Goal: Answer question/provide support: Share knowledge or assist other users

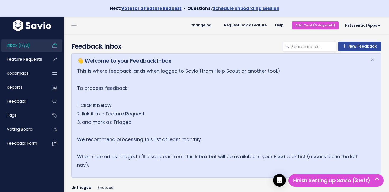
click at [29, 48] on link "Inbox (17/0)" at bounding box center [22, 45] width 43 height 12
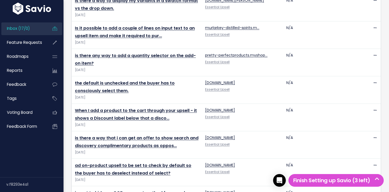
scroll to position [472, 0]
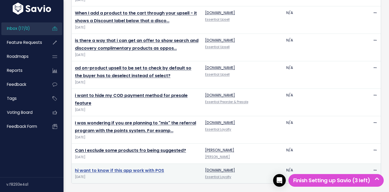
click at [115, 170] on link "hi want to know if this app work with POS" at bounding box center [119, 171] width 89 height 6
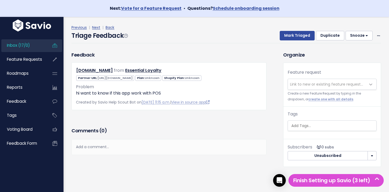
scroll to position [19, 0]
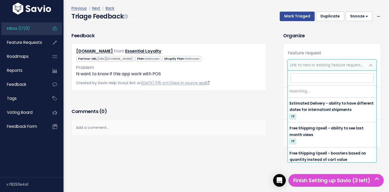
click at [303, 64] on span "Link to new or existing feature request..." at bounding box center [326, 64] width 73 height 5
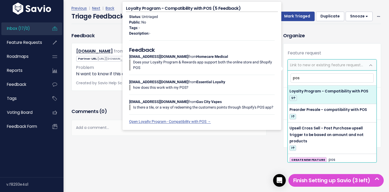
type input "pos"
drag, startPoint x: 327, startPoint y: 97, endPoint x: 321, endPoint y: 78, distance: 19.5
select select "64380"
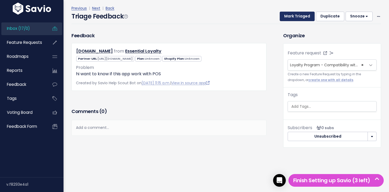
click at [300, 20] on button "Mark Triaged" at bounding box center [297, 17] width 35 height 10
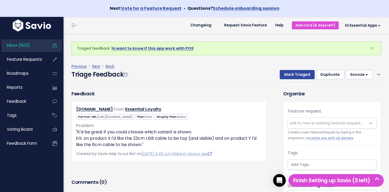
scroll to position [0, 0]
click at [41, 43] on link "Inbox (16/0)" at bounding box center [22, 45] width 43 height 12
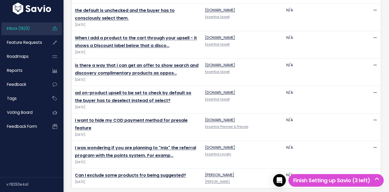
scroll to position [452, 0]
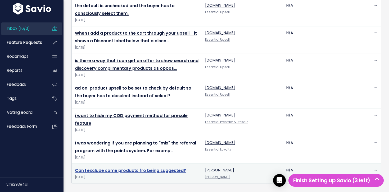
click at [142, 172] on link "Can I exclude some products fro being suggested?" at bounding box center [130, 171] width 111 height 6
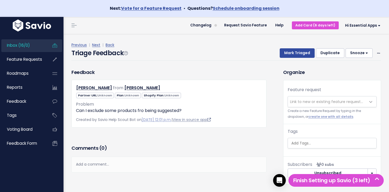
click at [210, 120] on link "View in source app" at bounding box center [192, 119] width 38 height 5
click at [316, 99] on span "Link to new or existing feature request..." at bounding box center [326, 101] width 73 height 5
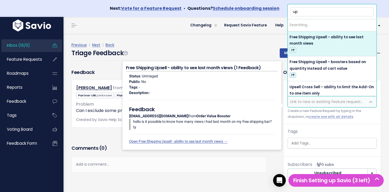
type input "u"
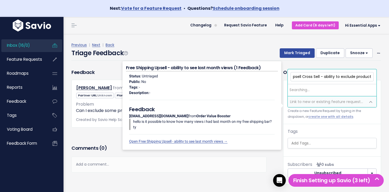
scroll to position [0, 4]
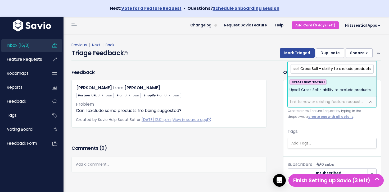
type input "Upsell Cross Sell - ability to exclude products"
click at [309, 86] on div "CREATE NEW FEATURE Upsell Cross Sell - ability to exclude products" at bounding box center [332, 86] width 85 height 14
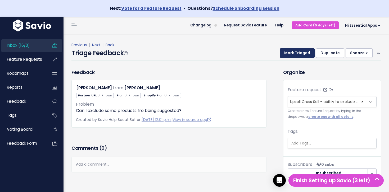
click at [311, 56] on button "Mark Triaged" at bounding box center [297, 53] width 35 height 10
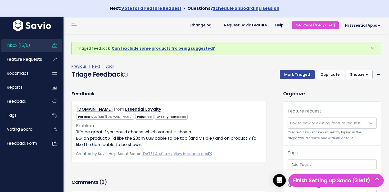
click at [39, 44] on link "Inbox (15/0)" at bounding box center [22, 45] width 43 height 12
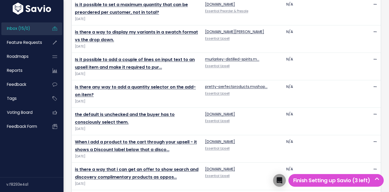
scroll to position [432, 0]
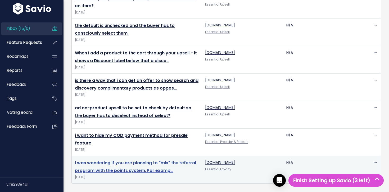
click at [133, 164] on link "I was wondering if you are planning to "mix" the referral program with the poin…" at bounding box center [135, 167] width 121 height 14
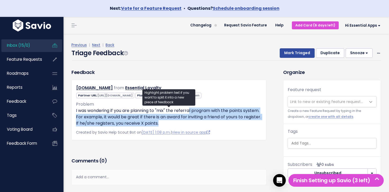
drag, startPoint x: 203, startPoint y: 119, endPoint x: 191, endPoint y: 114, distance: 13.4
click at [191, 114] on p "I was wondering if you are planning to "mix" the referral program with the poin…" at bounding box center [169, 117] width 186 height 19
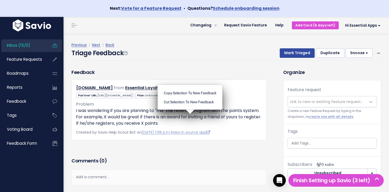
click at [191, 110] on ul "Copy selection to new Feedback Cut selection to new Feedback" at bounding box center [190, 97] width 65 height 25
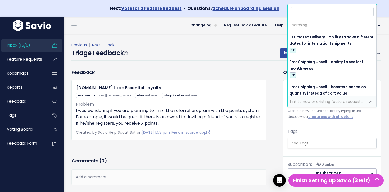
click at [314, 98] on span "Link to new or existing feature request..." at bounding box center [327, 102] width 78 height 11
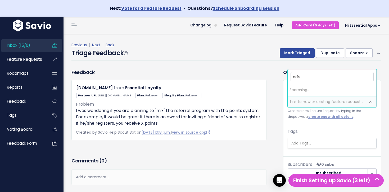
type input "refer"
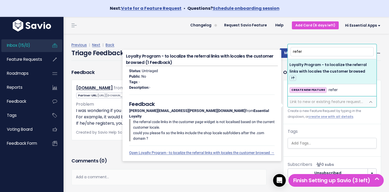
drag, startPoint x: 316, startPoint y: 52, endPoint x: 289, endPoint y: 52, distance: 26.7
click at [289, 52] on span "refer Loyalty Program - to localize the referral links with locales the custome…" at bounding box center [332, 70] width 89 height 52
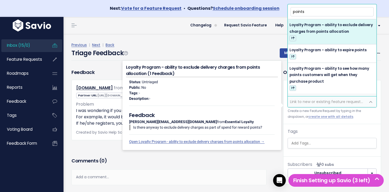
drag, startPoint x: 301, startPoint y: 12, endPoint x: 287, endPoint y: 10, distance: 13.7
click at [287, 11] on body "Next: Vote for a Feature Request • Questions? Schedule onboarding session Inbox…" at bounding box center [194, 110] width 389 height 221
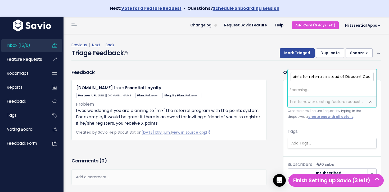
scroll to position [0, 39]
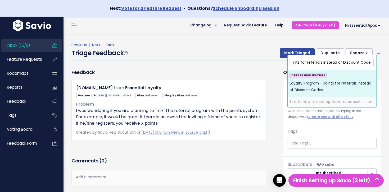
type input "Loyalty Program - points for referrals instead of Discount Codes"
click at [312, 83] on span "Loyalty Program - points for referrals instead of Discount Codes" at bounding box center [332, 86] width 85 height 13
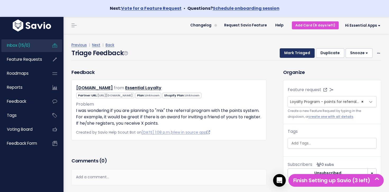
click at [302, 56] on button "Mark Triaged" at bounding box center [297, 53] width 35 height 10
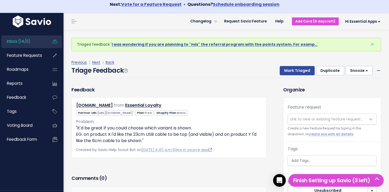
click at [20, 40] on span "Inbox (14/0)" at bounding box center [19, 42] width 24 height 6
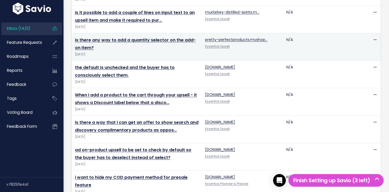
scroll to position [404, 0]
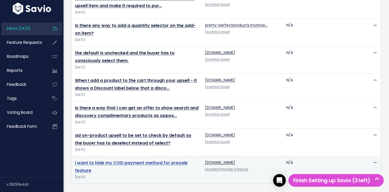
click at [125, 163] on link "i want to hide my COD payment method for presale feature" at bounding box center [131, 167] width 113 height 14
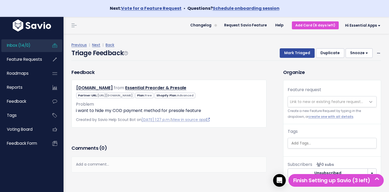
click at [305, 102] on span "Link to new or existing feature request..." at bounding box center [326, 101] width 73 height 5
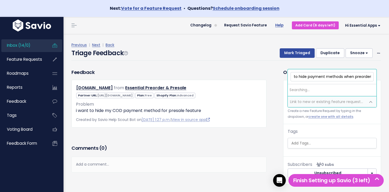
scroll to position [0, 50]
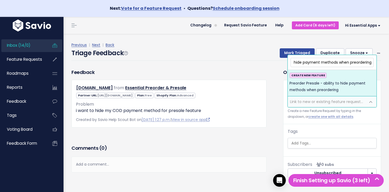
click at [303, 62] on input "Preorder Presale - ability to hide payment methods when preordering" at bounding box center [332, 62] width 83 height 9
type input "Preorder Presale - ability to hide some payment methods when preordering"
click at [316, 86] on span "Preorder Presale - ability to hide some payment methods when preordering" at bounding box center [332, 86] width 85 height 13
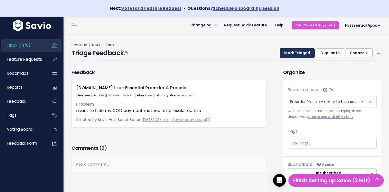
click at [297, 56] on button "Mark Triaged" at bounding box center [297, 53] width 35 height 10
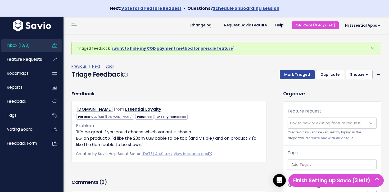
click at [35, 46] on link "Inbox (13/0)" at bounding box center [22, 45] width 43 height 12
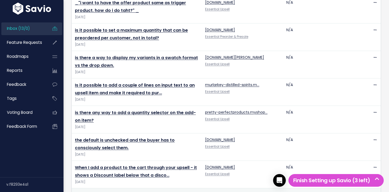
scroll to position [377, 0]
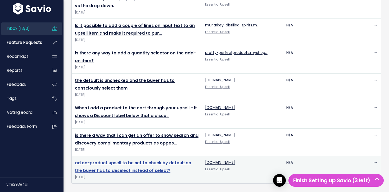
click at [138, 163] on link "ad on-product upsell to be set to check by default so the buyer has to deselect…" at bounding box center [133, 167] width 116 height 14
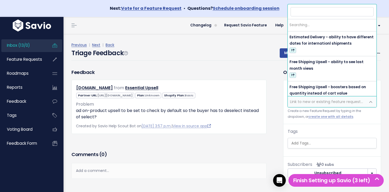
click at [314, 104] on span "Link to new or existing feature request..." at bounding box center [326, 101] width 73 height 5
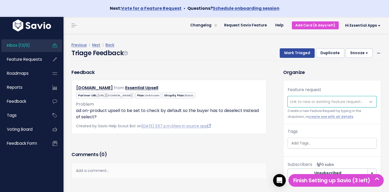
click at [313, 104] on span "Link to new or existing feature request..." at bounding box center [326, 101] width 73 height 5
click at [312, 104] on span "Link to new or existing feature request..." at bounding box center [326, 101] width 73 height 5
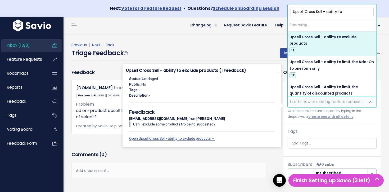
type input "Upsell Cross Sell - ability to"
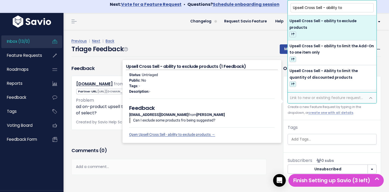
scroll to position [5, 0]
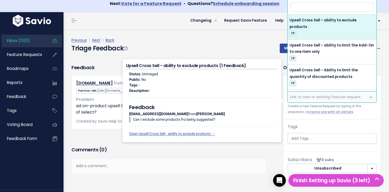
click at [160, 42] on div "Previous | Next | Back" at bounding box center [226, 40] width 310 height 7
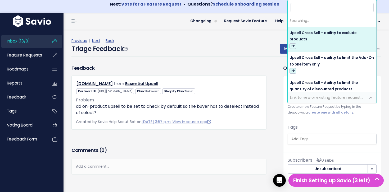
click at [318, 96] on span "Link to new or existing feature request..." at bounding box center [326, 97] width 73 height 5
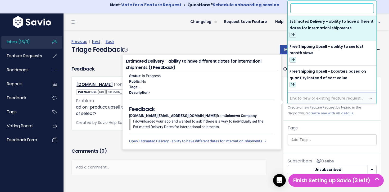
click at [302, 12] on input "search" at bounding box center [332, 8] width 83 height 9
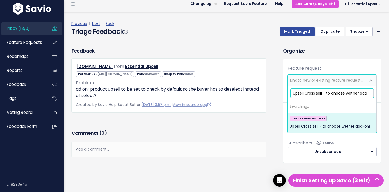
scroll to position [0, 0]
type input "Upsell Cross sell - to cho"
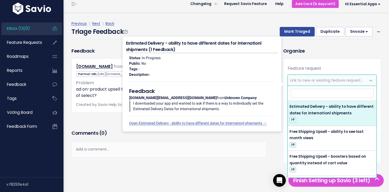
click at [375, 31] on div "Mark Triaged Duplicate Snooze 1 day 3 days 7 days 14 days Edit Delete" at bounding box center [327, 32] width 108 height 10
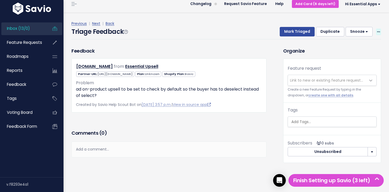
click at [376, 30] on span at bounding box center [378, 32] width 5 height 7
click at [350, 56] on link "Delete" at bounding box center [358, 57] width 38 height 10
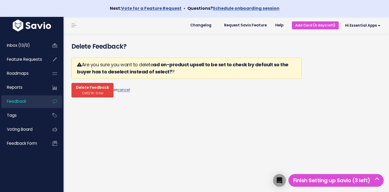
click at [105, 87] on span "Delete Feedback" at bounding box center [92, 88] width 33 height 5
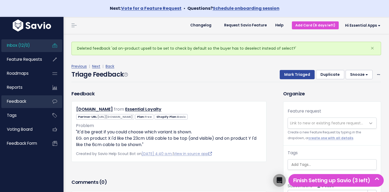
click at [18, 100] on span "Feedback" at bounding box center [16, 102] width 19 height 6
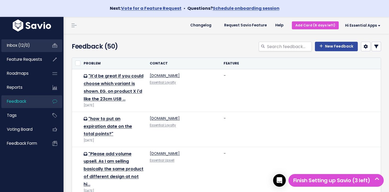
click at [28, 43] on span "Inbox (12/0)" at bounding box center [18, 46] width 23 height 6
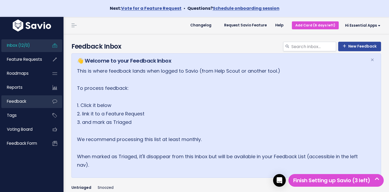
click at [19, 98] on link "Feedback" at bounding box center [22, 102] width 43 height 12
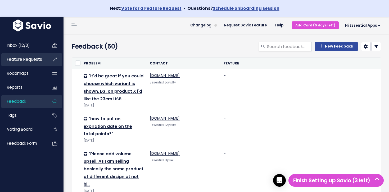
click at [26, 58] on span "Feature Requests" at bounding box center [24, 60] width 35 height 6
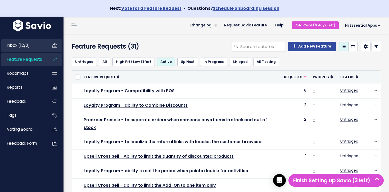
click at [38, 47] on link "Inbox (12/0)" at bounding box center [22, 45] width 43 height 12
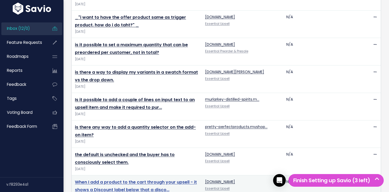
scroll to position [349, 0]
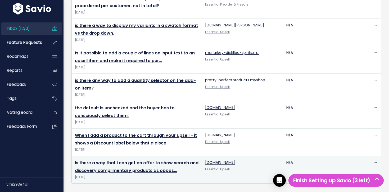
click at [135, 158] on td "is there a way that i can get an offer to show search and discovery complimenta…" at bounding box center [137, 170] width 130 height 28
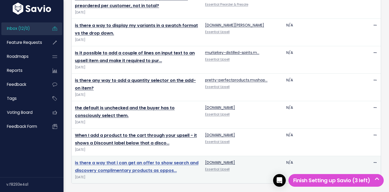
drag, startPoint x: 135, startPoint y: 160, endPoint x: 149, endPoint y: 162, distance: 14.2
click at [135, 160] on link "is there a way that i can get an offer to show search and discovery complimenta…" at bounding box center [137, 167] width 124 height 14
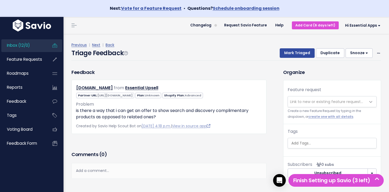
click at [323, 98] on span "Link to new or existing feature request..." at bounding box center [327, 102] width 78 height 11
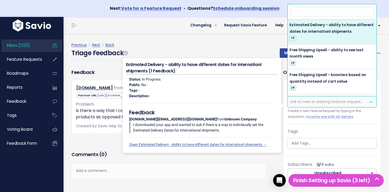
click at [238, 179] on div "Add a comment..." at bounding box center [168, 171] width 195 height 16
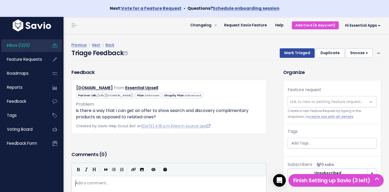
click at [332, 101] on span "Link to new or existing feature request..." at bounding box center [326, 101] width 73 height 5
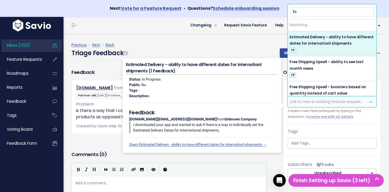
type input "E"
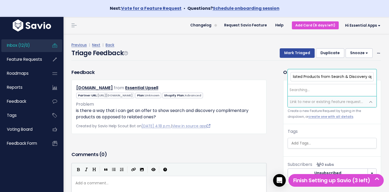
scroll to position [0, 144]
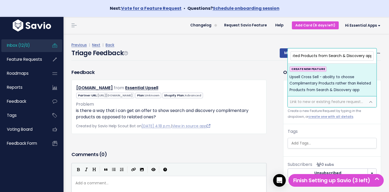
type input "Upsell Cross Sell - abolity to choose Complimentary Products rather than Relate…"
click at [335, 90] on span "Upsell Cross Sell - abolity to choose Complimentary Products rather than Relate…" at bounding box center [332, 83] width 85 height 19
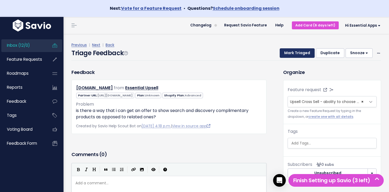
click at [294, 50] on button "Mark Triaged" at bounding box center [297, 53] width 35 height 10
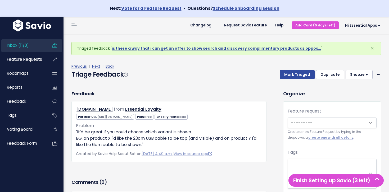
click at [20, 45] on span "Inbox (11/0)" at bounding box center [18, 46] width 22 height 6
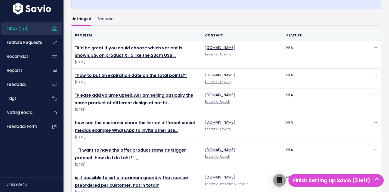
scroll to position [322, 0]
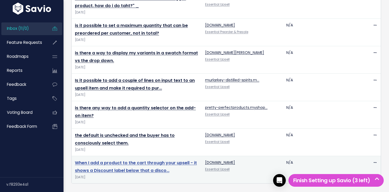
click at [125, 165] on link "When I add a product to the cart through your upsell - it shows a Discount labe…" at bounding box center [136, 167] width 122 height 14
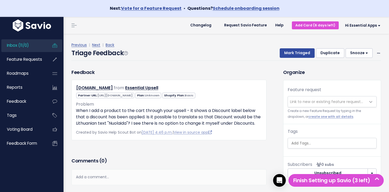
scroll to position [3, 0]
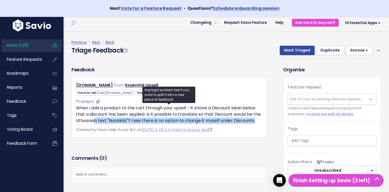
drag, startPoint x: 115, startPoint y: 125, endPoint x: 102, endPoint y: 122, distance: 13.4
click at [103, 122] on p "When I add a product to the cart through your upsell - it shows a Discount labe…" at bounding box center [169, 114] width 186 height 19
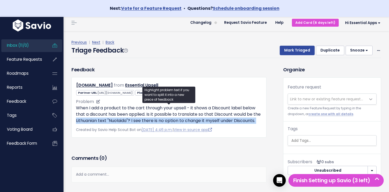
drag, startPoint x: 104, startPoint y: 122, endPoint x: 130, endPoint y: 127, distance: 26.9
click at [130, 124] on p "When I add a product to the cart through your upsell - it shows a Discount labe…" at bounding box center [169, 114] width 186 height 19
drag, startPoint x: 130, startPoint y: 127, endPoint x: 119, endPoint y: 122, distance: 12.2
click at [119, 122] on p "When I add a product to the cart through your upsell - it shows a Discount labe…" at bounding box center [169, 114] width 186 height 19
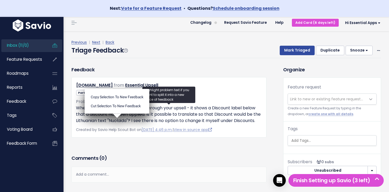
click at [119, 114] on ul "Copy selection to new Feedback Cut selection to new Feedback" at bounding box center [117, 101] width 65 height 25
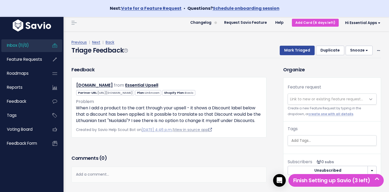
click at [194, 133] on link "View in source app" at bounding box center [193, 129] width 38 height 5
click at [377, 48] on span at bounding box center [378, 50] width 5 height 7
click at [356, 76] on link "Delete" at bounding box center [358, 75] width 38 height 10
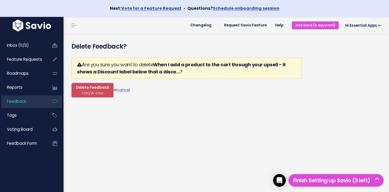
click at [89, 99] on div "Are you sure you want to delete When I add a product to the cart through your u…" at bounding box center [186, 77] width 230 height 48
click at [90, 93] on span "CMD/⌘-Enter" at bounding box center [93, 93] width 22 height 4
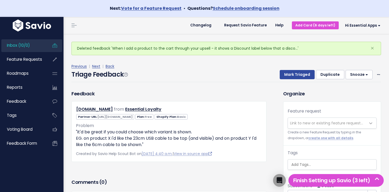
click at [30, 45] on span "Inbox (10/0)" at bounding box center [18, 46] width 23 height 6
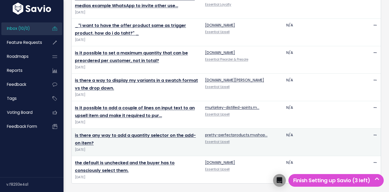
scroll to position [294, 0]
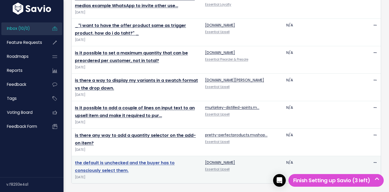
click at [107, 163] on link "the default is unchecked and the buyer has to consciously select them." at bounding box center [125, 167] width 100 height 14
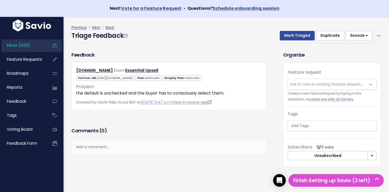
scroll to position [0, 0]
click at [198, 103] on link "View in source app" at bounding box center [192, 102] width 38 height 5
click at [321, 86] on span "Link to new or existing feature request..." at bounding box center [326, 84] width 73 height 5
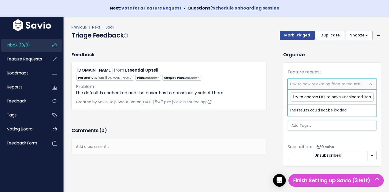
scroll to position [0, 41]
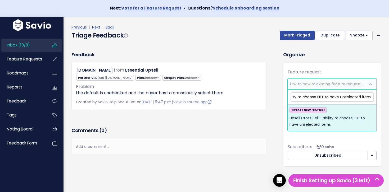
click at [318, 98] on input "Upsell Cross Sell - ability to choose FBT to have unselected items" at bounding box center [332, 97] width 83 height 9
click at [325, 98] on input "Upsell Cross Sell - ability to choose FBT to have unselected items" at bounding box center [332, 97] width 83 height 9
drag, startPoint x: 316, startPoint y: 98, endPoint x: 317, endPoint y: 105, distance: 6.7
click at [316, 99] on input "Upsell Cross Sell - ability to choose FBT Upsell to have unselected items" at bounding box center [332, 97] width 83 height 9
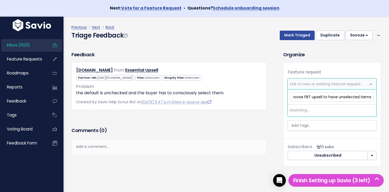
scroll to position [0, 53]
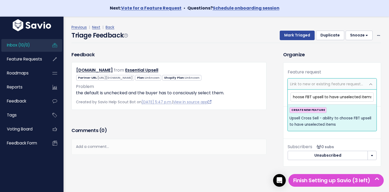
type input "Upsell Cross Sell - ability to choose FBT upsell to have unselected items"
click at [349, 122] on span "Upsell Cross Sell - ability to choose FBT upsell to have unselected items" at bounding box center [332, 121] width 85 height 13
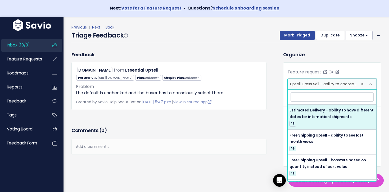
drag, startPoint x: 348, startPoint y: 84, endPoint x: 352, endPoint y: 84, distance: 4.2
click at [352, 84] on span "Upsell Cross Sell - ability to choose FBT upsell to have unselected items (0)" at bounding box center [359, 84] width 139 height 5
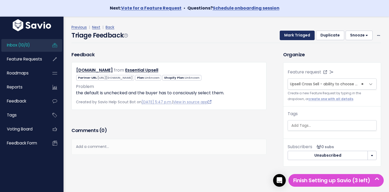
click at [315, 39] on button "Mark Triaged" at bounding box center [297, 36] width 35 height 10
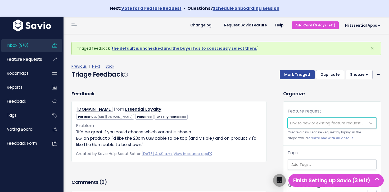
click at [16, 45] on span "Inbox (9/0)" at bounding box center [18, 46] width 22 height 6
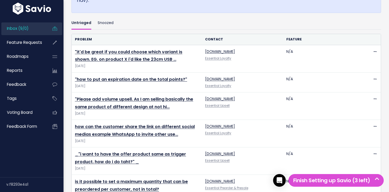
scroll to position [267, 0]
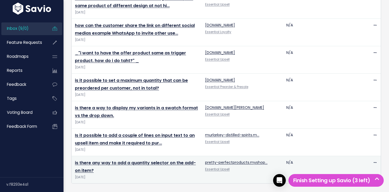
click at [139, 167] on td "is there any way to add a quantity selector on the add-on item? Oct 2 2025" at bounding box center [137, 170] width 130 height 28
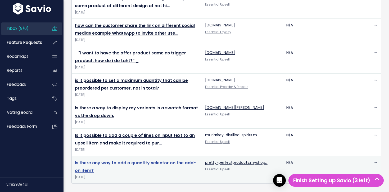
click at [138, 164] on link "is there any way to add a quantity selector on the add-on item?" at bounding box center [135, 167] width 121 height 14
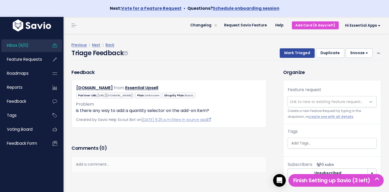
click at [307, 103] on span "Link to new or existing feature request..." at bounding box center [326, 101] width 73 height 5
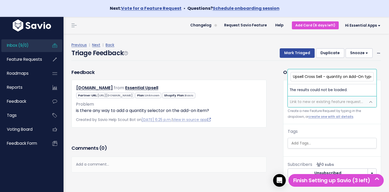
scroll to position [0, 2]
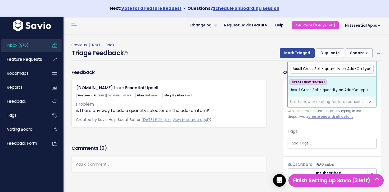
click at [342, 68] on input "Upsell Cross Sell - quantity on Add-On type" at bounding box center [332, 68] width 83 height 9
click at [344, 69] on input "Upsell Cross Sell - quantity box on Add-On type" at bounding box center [332, 68] width 83 height 9
click at [346, 68] on input "Upsell Cross Sell - quantity box on Add-On type" at bounding box center [332, 68] width 83 height 9
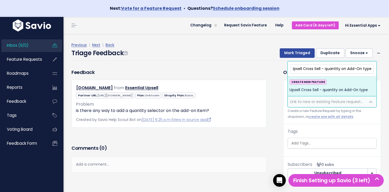
scroll to position [0, 0]
drag, startPoint x: 339, startPoint y: 69, endPoint x: 345, endPoint y: 77, distance: 10.0
click at [339, 69] on input "Upsell Cross Sell - quantity on Add-On type" at bounding box center [332, 68] width 83 height 9
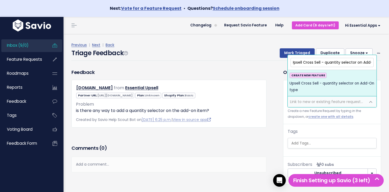
type input "Upsell Cross Sell - quantity selector on Add-On type"
click at [335, 87] on span "Upsell Cross Sell - quantity selector on Add-On type" at bounding box center [332, 86] width 85 height 13
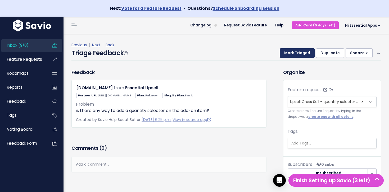
click at [299, 54] on button "Mark Triaged" at bounding box center [297, 53] width 35 height 10
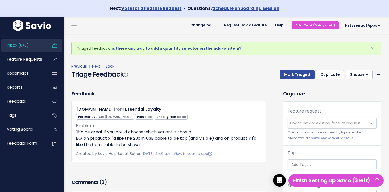
click at [38, 46] on link "Inbox (8/0)" at bounding box center [22, 45] width 43 height 12
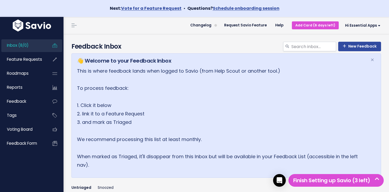
scroll to position [239, 0]
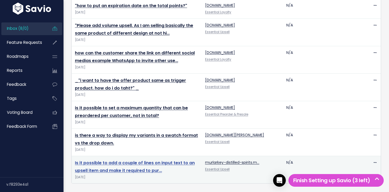
click at [117, 166] on link "Is it possible to add a couple of lines on input text to an upsell item and mak…" at bounding box center [135, 167] width 120 height 14
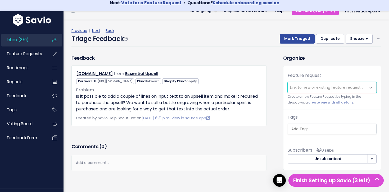
scroll to position [6, 0]
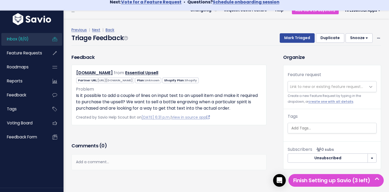
click at [375, 37] on div "Mark Triaged Duplicate Snooze 1 day 3 days 7 days 14 days Edit Delete" at bounding box center [327, 38] width 108 height 10
click at [378, 37] on icon at bounding box center [378, 38] width 3 height 3
click at [348, 64] on link "Delete" at bounding box center [358, 63] width 38 height 10
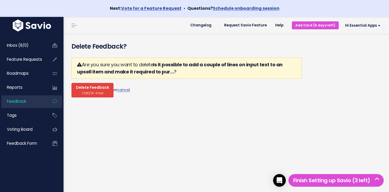
click at [84, 86] on span "Delete Feedback" at bounding box center [92, 88] width 33 height 5
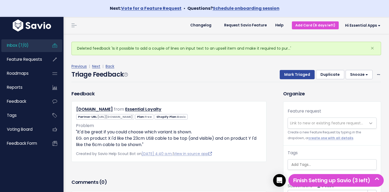
click at [28, 48] on span "Inbox (7/0)" at bounding box center [18, 46] width 22 height 6
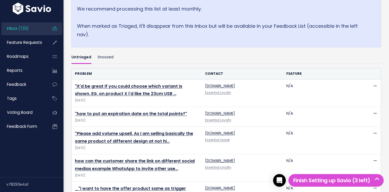
scroll to position [212, 0]
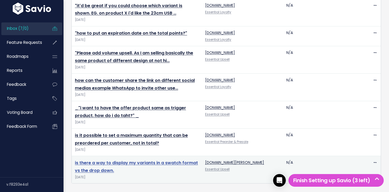
click at [103, 164] on link "is there a way to display my variants in a swatch format vs the drop down." at bounding box center [136, 167] width 123 height 14
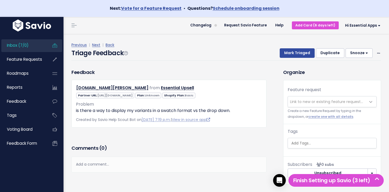
click at [33, 45] on link "Inbox (7/0)" at bounding box center [22, 45] width 43 height 12
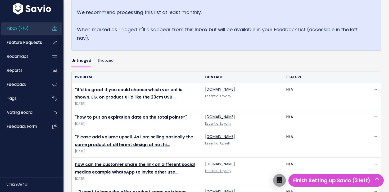
scroll to position [212, 0]
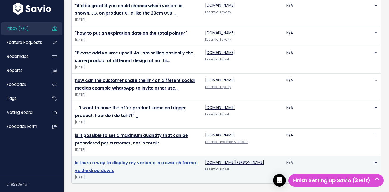
click at [126, 164] on link "is there a way to display my variants in a swatch format vs the drop down." at bounding box center [136, 167] width 123 height 14
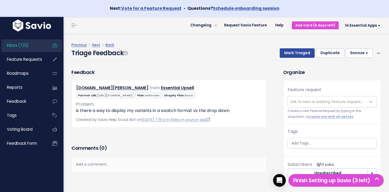
click at [377, 52] on span at bounding box center [378, 53] width 5 height 7
click at [344, 79] on link "Delete" at bounding box center [358, 78] width 38 height 10
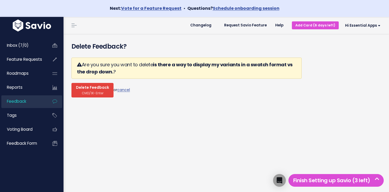
click at [82, 92] on span "CMD/⌘-Enter" at bounding box center [93, 93] width 22 height 4
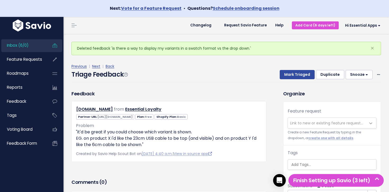
click at [39, 50] on link "Inbox (6/0)" at bounding box center [22, 45] width 43 height 12
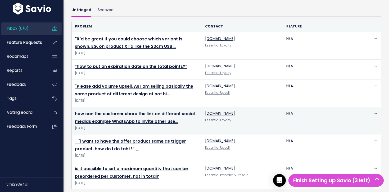
scroll to position [184, 0]
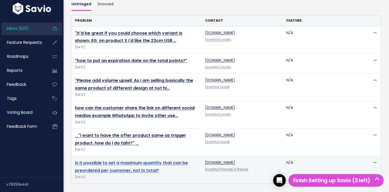
click at [102, 165] on link "is it possible to set a maximum quantity that can be preordered per customer, n…" at bounding box center [131, 167] width 113 height 14
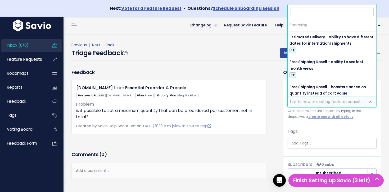
click at [303, 100] on span "Link to new or existing feature request..." at bounding box center [326, 101] width 73 height 5
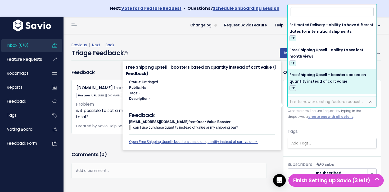
type input "{"
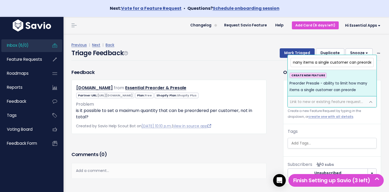
scroll to position [0, 72]
click at [318, 64] on input "Preorder Presale - ability to limit how many items a single customer can preord…" at bounding box center [332, 62] width 83 height 9
type input "Preorder Presale - ability to limit how many items a single customer can preord…"
click at [332, 86] on span "Preorder Presale - ability to limit how many items a single customer can preord…" at bounding box center [332, 86] width 85 height 13
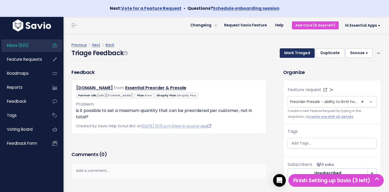
drag, startPoint x: 301, startPoint y: 54, endPoint x: 298, endPoint y: 55, distance: 3.2
click at [300, 54] on button "Mark Triaged" at bounding box center [297, 53] width 35 height 10
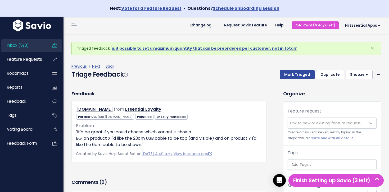
click at [37, 43] on link "Inbox (5/0)" at bounding box center [22, 45] width 43 height 12
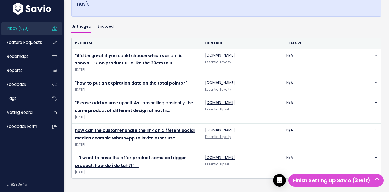
scroll to position [199, 0]
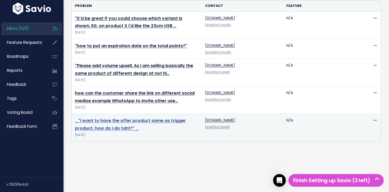
click at [109, 121] on link "_"i want to have the offer product same as trigger product. how do i do taht?" _" at bounding box center [130, 125] width 111 height 14
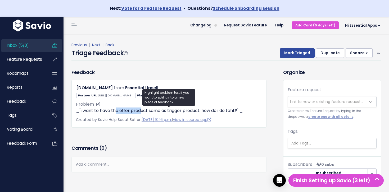
drag, startPoint x: 130, startPoint y: 114, endPoint x: 140, endPoint y: 113, distance: 10.1
click at [140, 113] on p "_"i want to have the offer product same as trigger product. how do i do taht?" _" at bounding box center [169, 111] width 186 height 6
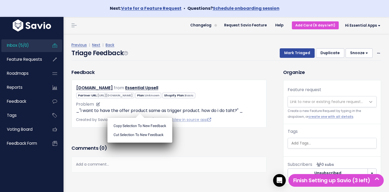
click at [140, 118] on ul "Copy selection to new Feedback Cut selection to new Feedback" at bounding box center [139, 130] width 65 height 25
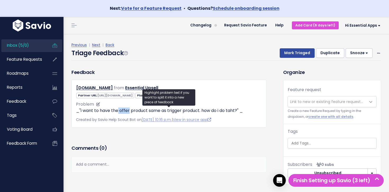
drag, startPoint x: 118, startPoint y: 110, endPoint x: 136, endPoint y: 112, distance: 18.0
click at [136, 112] on p "_"i want to have the offer product same as trigger product. how do i do taht?" _" at bounding box center [169, 111] width 186 height 6
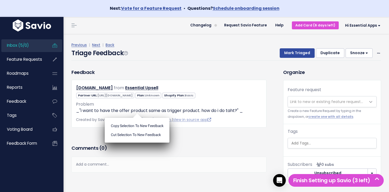
drag, startPoint x: 136, startPoint y: 112, endPoint x: 127, endPoint y: 115, distance: 10.3
click at [136, 118] on ul "Copy selection to new Feedback Cut selection to new Feedback" at bounding box center [137, 130] width 65 height 25
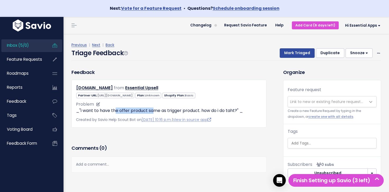
drag, startPoint x: 119, startPoint y: 110, endPoint x: 152, endPoint y: 113, distance: 33.0
click at [152, 113] on p "_"i want to have the offer product same as trigger product. how do i do taht?" _" at bounding box center [169, 111] width 186 height 6
click at [0, 0] on ul "Copy selection to new Feedback Cut selection to new Feedback" at bounding box center [0, 0] width 0 height 0
click at [334, 99] on span "Link to new or existing feature request..." at bounding box center [326, 101] width 73 height 5
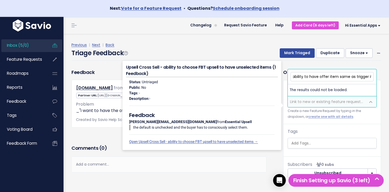
scroll to position [0, 40]
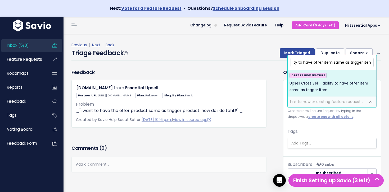
type input "Upsell Cross Sell - ability to have offer item same as trigger item"
click at [345, 92] on span "Upsell Cross Sell - ability to have offer item same as trigger item" at bounding box center [332, 86] width 85 height 13
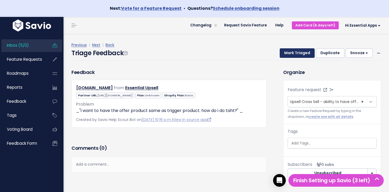
click at [299, 52] on button "Mark Triaged" at bounding box center [297, 53] width 35 height 10
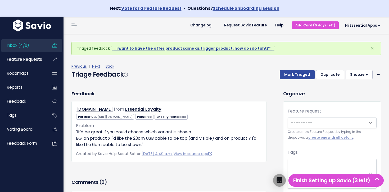
click at [39, 46] on link "Inbox (4/0)" at bounding box center [22, 45] width 43 height 12
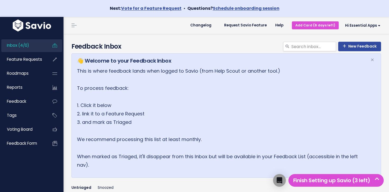
scroll to position [171, 0]
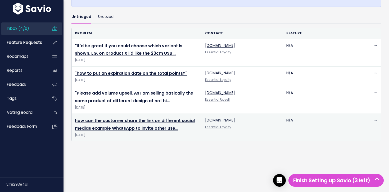
click at [126, 124] on td "how can the customer share the link on different social medias example WhatsApp…" at bounding box center [137, 128] width 130 height 28
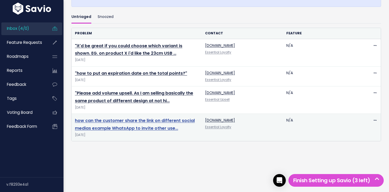
click at [126, 121] on link "how can the customer share the link on different social medias example WhatsApp…" at bounding box center [135, 125] width 120 height 14
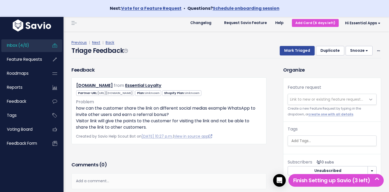
scroll to position [2, 0]
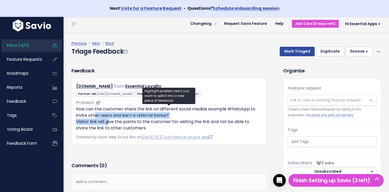
drag, startPoint x: 100, startPoint y: 118, endPoint x: 109, endPoint y: 119, distance: 9.4
click at [109, 119] on p "how can the customer share the link on different social medias example WhatsApp…" at bounding box center [169, 118] width 186 height 25
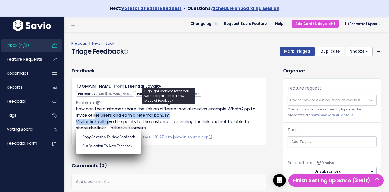
click at [109, 119] on p "how can the customer share the link on different social medias example WhatsApp…" at bounding box center [169, 118] width 186 height 25
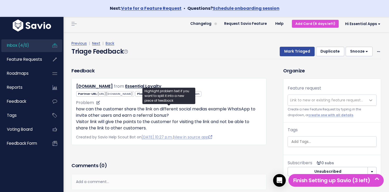
drag, startPoint x: 107, startPoint y: 128, endPoint x: 168, endPoint y: 130, distance: 61.4
click at [168, 130] on p "how can the customer share the link on different social medias example WhatsApp…" at bounding box center [169, 118] width 186 height 25
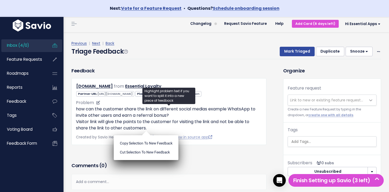
click at [168, 130] on p "how can the customer share the link on different social medias example WhatsApp…" at bounding box center [169, 118] width 186 height 25
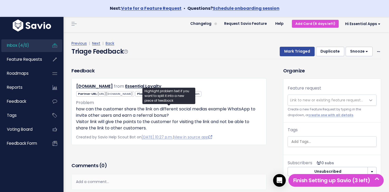
drag, startPoint x: 165, startPoint y: 130, endPoint x: 74, endPoint y: 124, distance: 91.8
click at [74, 124] on div "[DOMAIN_NAME] from Essential Loyalty" at bounding box center [168, 111] width 195 height 67
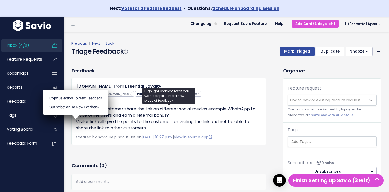
click at [130, 128] on p "how can the customer share the link on different social medias example WhatsApp…" at bounding box center [169, 118] width 186 height 25
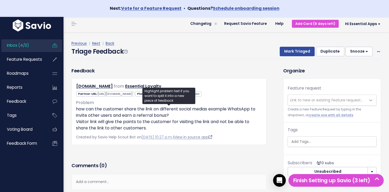
click at [191, 136] on link "View in source app" at bounding box center [193, 137] width 38 height 5
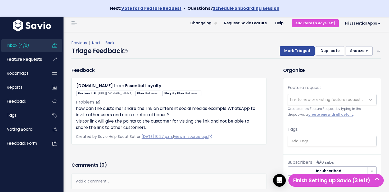
scroll to position [1, 0]
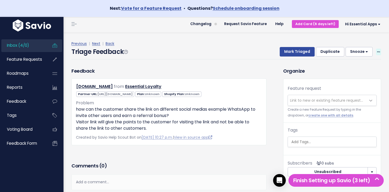
click at [381, 52] on span at bounding box center [378, 52] width 5 height 7
click at [353, 75] on link "Delete" at bounding box center [358, 77] width 38 height 10
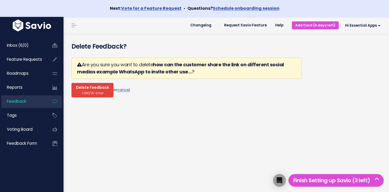
click at [101, 92] on span "CMD/⌘-Enter" at bounding box center [93, 93] width 22 height 4
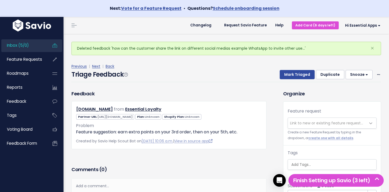
click at [33, 44] on link "Inbox (5/0)" at bounding box center [22, 45] width 43 height 12
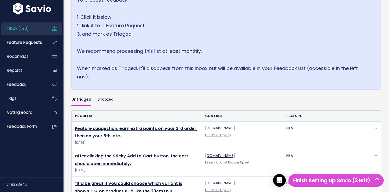
scroll to position [199, 0]
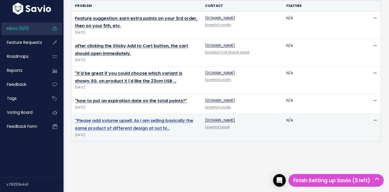
click at [126, 126] on link ""Please add volume upsell. As I am selling basically the same product of differ…" at bounding box center [134, 125] width 118 height 14
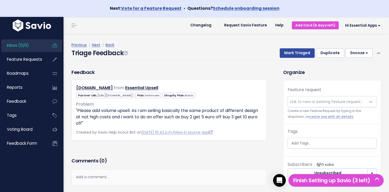
scroll to position [8, 0]
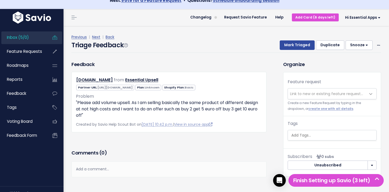
click at [307, 92] on span "Link to new or existing feature request..." at bounding box center [326, 93] width 73 height 5
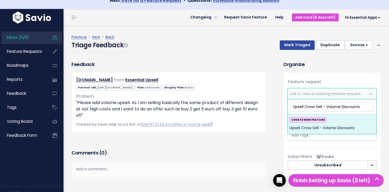
type input "Upsell Cross Sell - Volume Discounts"
click at [335, 122] on div "CREATE NEW FEATURE Upsell Cross Sell - Volume Discounts" at bounding box center [332, 124] width 85 height 14
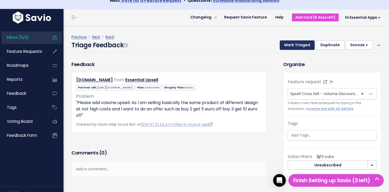
click at [300, 45] on button "Mark Triaged" at bounding box center [297, 46] width 35 height 10
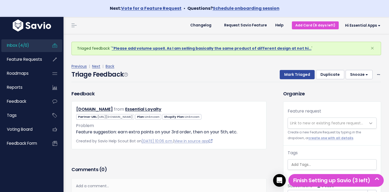
click at [19, 45] on span "Inbox (4/0)" at bounding box center [18, 46] width 22 height 6
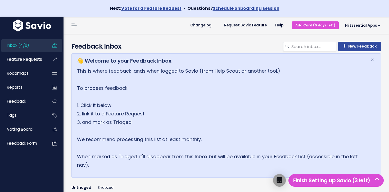
scroll to position [171, 0]
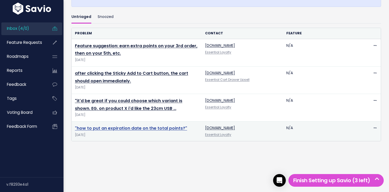
click at [133, 128] on link ""how to put an expiration date on the total points?"" at bounding box center [131, 128] width 112 height 6
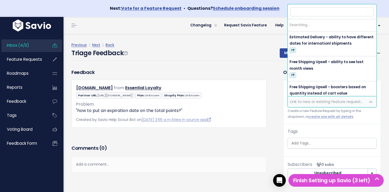
click at [327, 102] on span "Link to new or existing feature request..." at bounding box center [326, 101] width 73 height 5
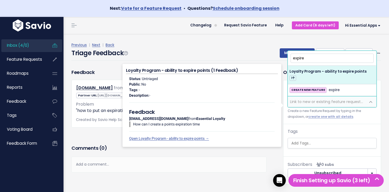
type input "expire"
select select "64429"
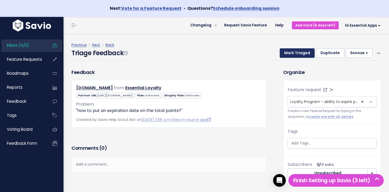
click at [296, 54] on button "Mark Triaged" at bounding box center [297, 53] width 35 height 10
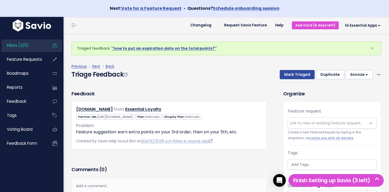
click at [17, 43] on span "Inbox (3/0)" at bounding box center [18, 46] width 22 height 6
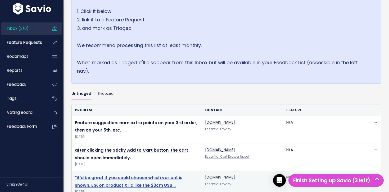
scroll to position [151, 0]
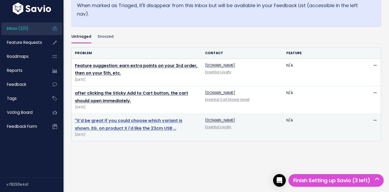
click at [150, 121] on link ""it'd be great if you could choose which variant is shown. EG. on product X i'd…" at bounding box center [128, 125] width 107 height 14
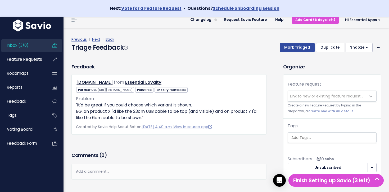
scroll to position [8, 0]
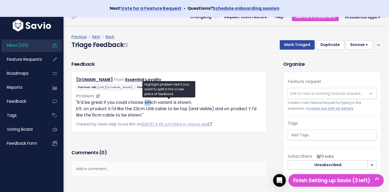
click at [153, 105] on p ""it'd be great if you could choose which variant is shown. EG. on product X i'd…" at bounding box center [169, 109] width 186 height 19
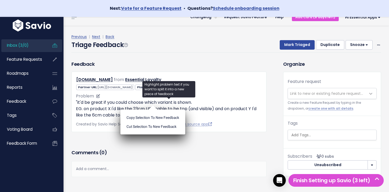
click at [154, 110] on ul "Copy selection to new Feedback Cut selection to new Feedback" at bounding box center [152, 122] width 65 height 25
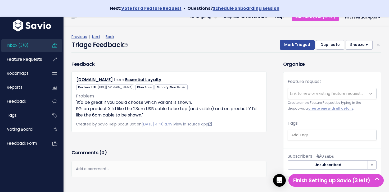
click at [192, 125] on link "View in source app" at bounding box center [193, 124] width 38 height 5
click at [377, 44] on span at bounding box center [378, 45] width 5 height 7
click at [360, 70] on link "Delete" at bounding box center [358, 70] width 38 height 10
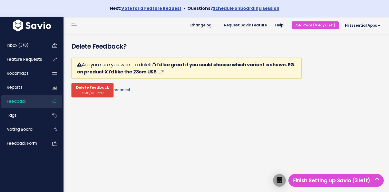
click at [107, 87] on span "Delete Feedback" at bounding box center [92, 88] width 33 height 5
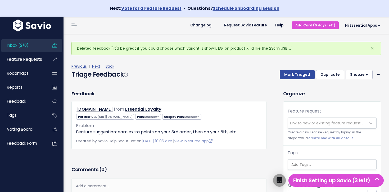
click at [22, 45] on span "Inbox (2/0)" at bounding box center [18, 46] width 22 height 6
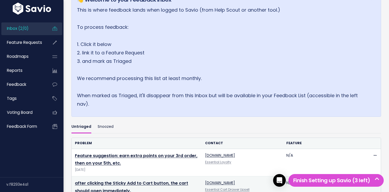
scroll to position [124, 0]
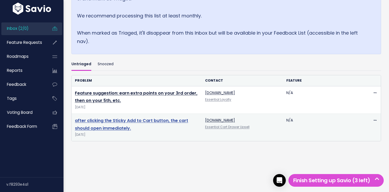
click at [126, 123] on link "after clicking the Sticky Add to Cart button, the cart should open immediately." at bounding box center [131, 125] width 113 height 14
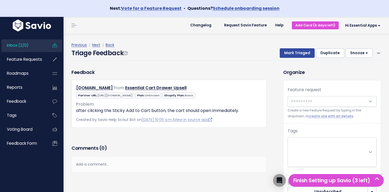
click at [126, 121] on span "Created by Savio Help Scout Bot on Oct. 3, 2025, 10:05 a.m. | View in source app" at bounding box center [144, 119] width 136 height 5
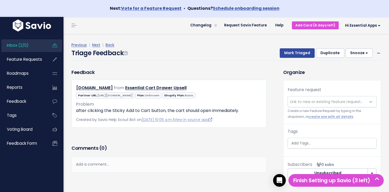
scroll to position [17, 0]
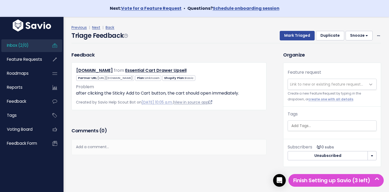
click at [204, 104] on link "View in source app" at bounding box center [193, 102] width 38 height 5
click at [379, 34] on icon at bounding box center [378, 35] width 3 height 3
click at [351, 60] on link "Delete" at bounding box center [358, 61] width 38 height 10
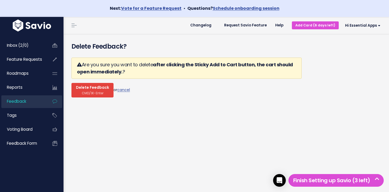
click at [83, 93] on span "CMD/⌘-Enter" at bounding box center [93, 93] width 22 height 4
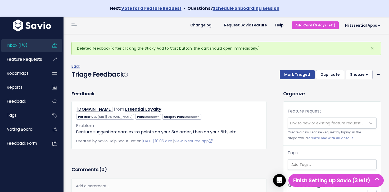
click at [43, 46] on link "Inbox (1/0)" at bounding box center [22, 45] width 43 height 12
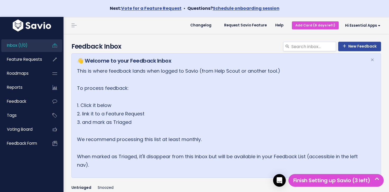
scroll to position [96, 0]
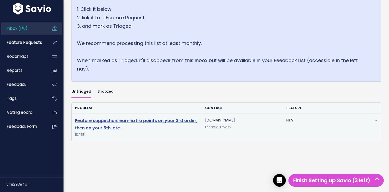
click at [137, 120] on link "Feature suggestion: earn extra points on your 3rd order, then on your 5th, etc." at bounding box center [136, 125] width 123 height 14
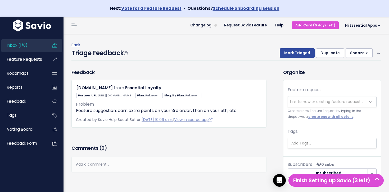
click at [337, 99] on span "Link to new or existing feature request..." at bounding box center [326, 101] width 73 height 5
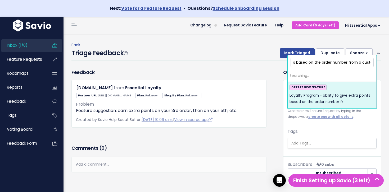
scroll to position [0, 87]
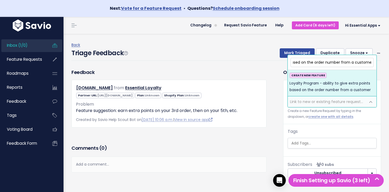
type input "Loyalty Program - ability to give extra points based on the order number from a…"
click at [332, 82] on span "Loyalty Program - ability to give extra points based on the order number from a…" at bounding box center [332, 86] width 85 height 13
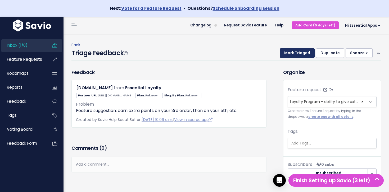
click at [303, 53] on button "Mark Triaged" at bounding box center [297, 53] width 35 height 10
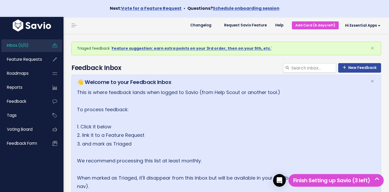
click at [16, 47] on span "Inbox (0/0)" at bounding box center [18, 46] width 22 height 6
